Goal: Book appointment/travel/reservation

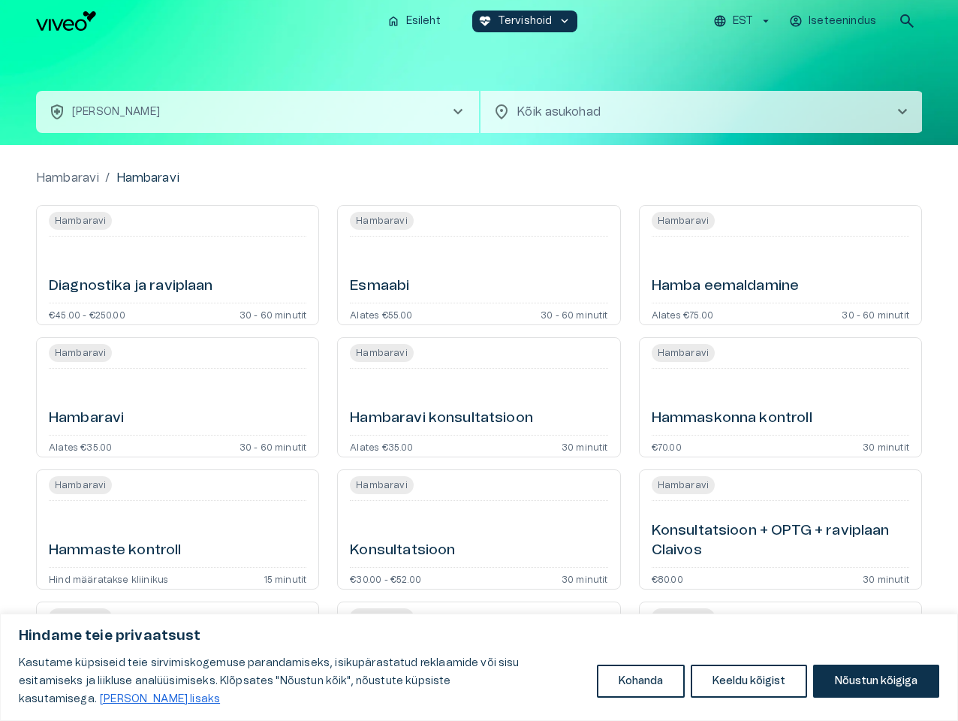
click at [641, 690] on button "Kohanda" at bounding box center [641, 681] width 88 height 33
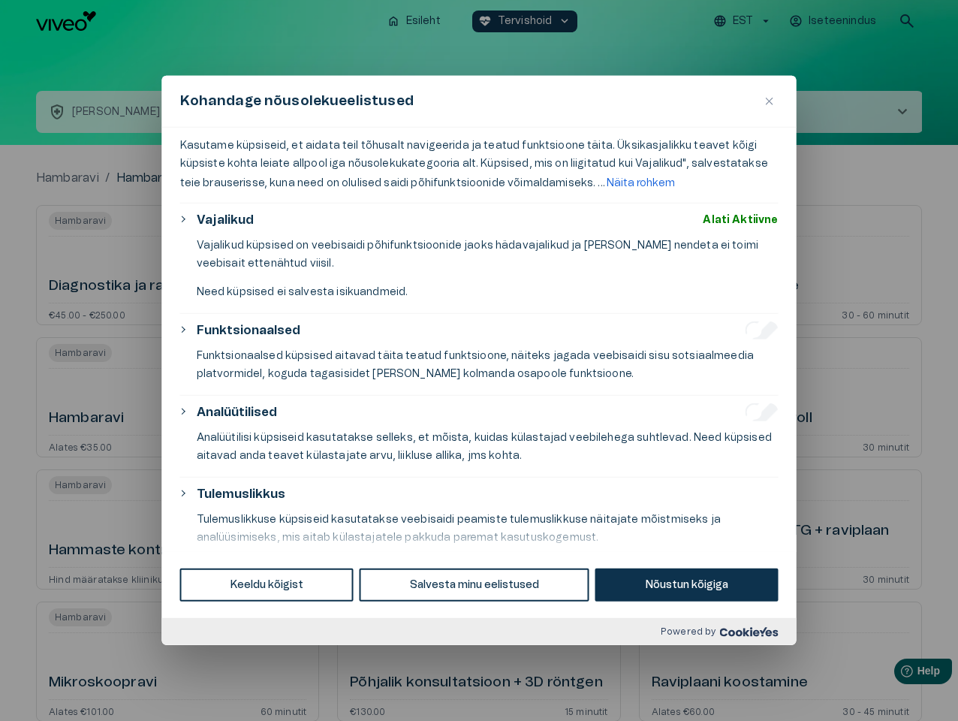
click at [749, 690] on div at bounding box center [479, 360] width 958 height 721
click at [876, 690] on div at bounding box center [479, 360] width 958 height 721
click at [745, 21] on div at bounding box center [479, 360] width 958 height 721
click at [834, 21] on div at bounding box center [479, 360] width 958 height 721
click at [907, 21] on div at bounding box center [479, 360] width 958 height 721
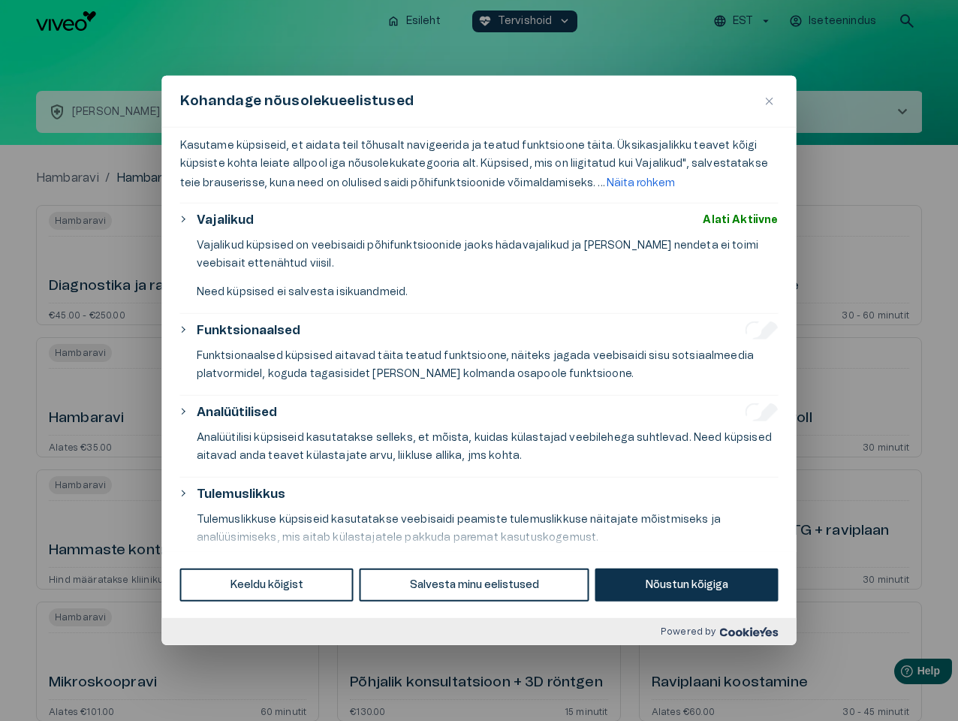
click at [479, 93] on div "Kohandage nõusolekueelistused" at bounding box center [479, 102] width 635 height 52
click at [258, 112] on div "Kohandage nõusolekueelistused" at bounding box center [479, 102] width 635 height 52
click at [702, 112] on div "Kohandage nõusolekueelistused" at bounding box center [479, 102] width 635 height 52
click at [177, 265] on div "Kasutame küpsiseid, et aidata teil tõhusalt navigeerida ja teatud funktsioone t…" at bounding box center [479, 340] width 635 height 424
